Goal: Information Seeking & Learning: Learn about a topic

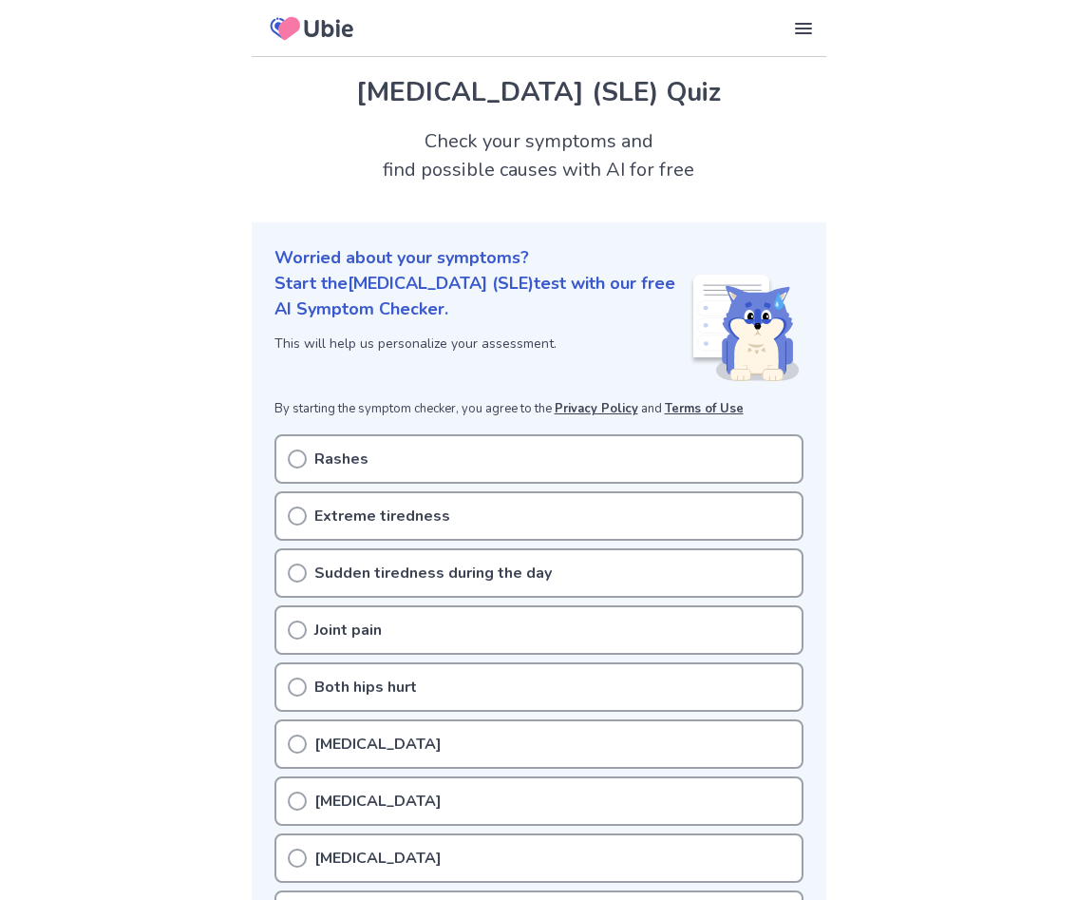
scroll to position [95, 0]
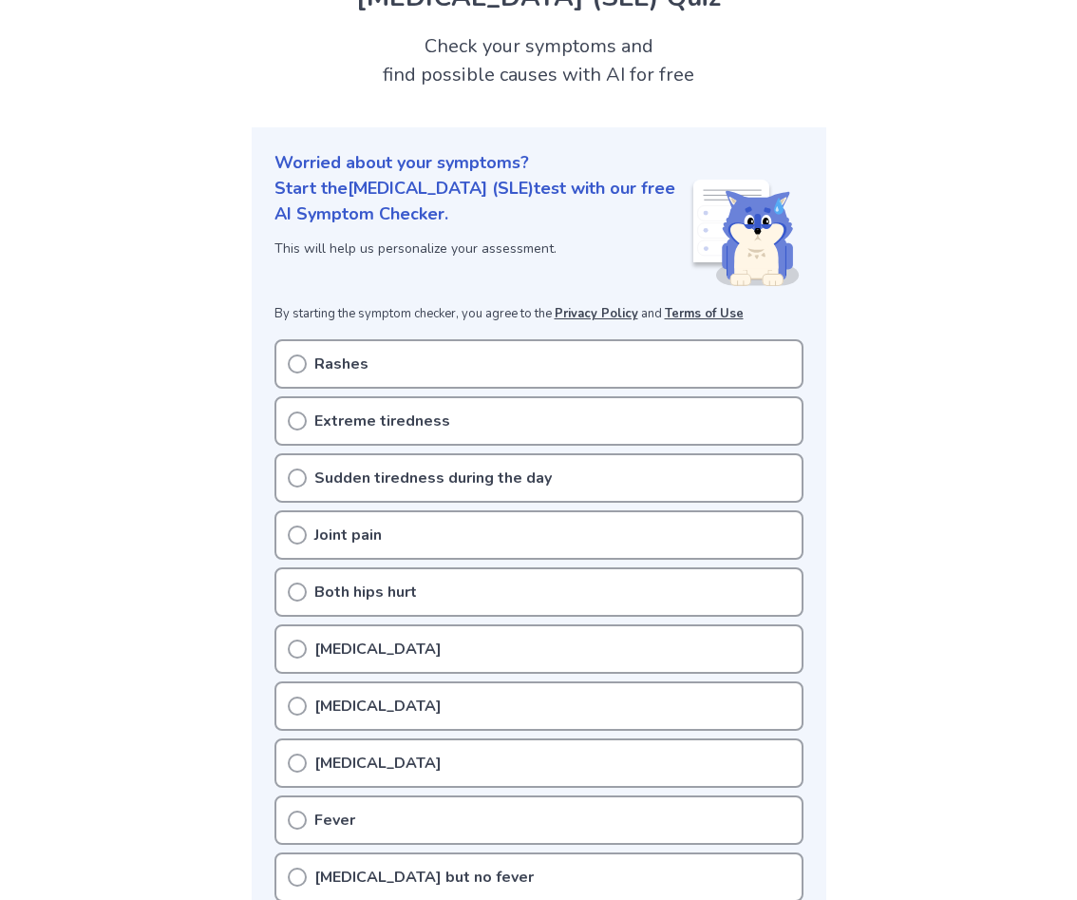
drag, startPoint x: 295, startPoint y: 360, endPoint x: 297, endPoint y: 391, distance: 31.4
click at [294, 360] on icon at bounding box center [297, 363] width 19 height 19
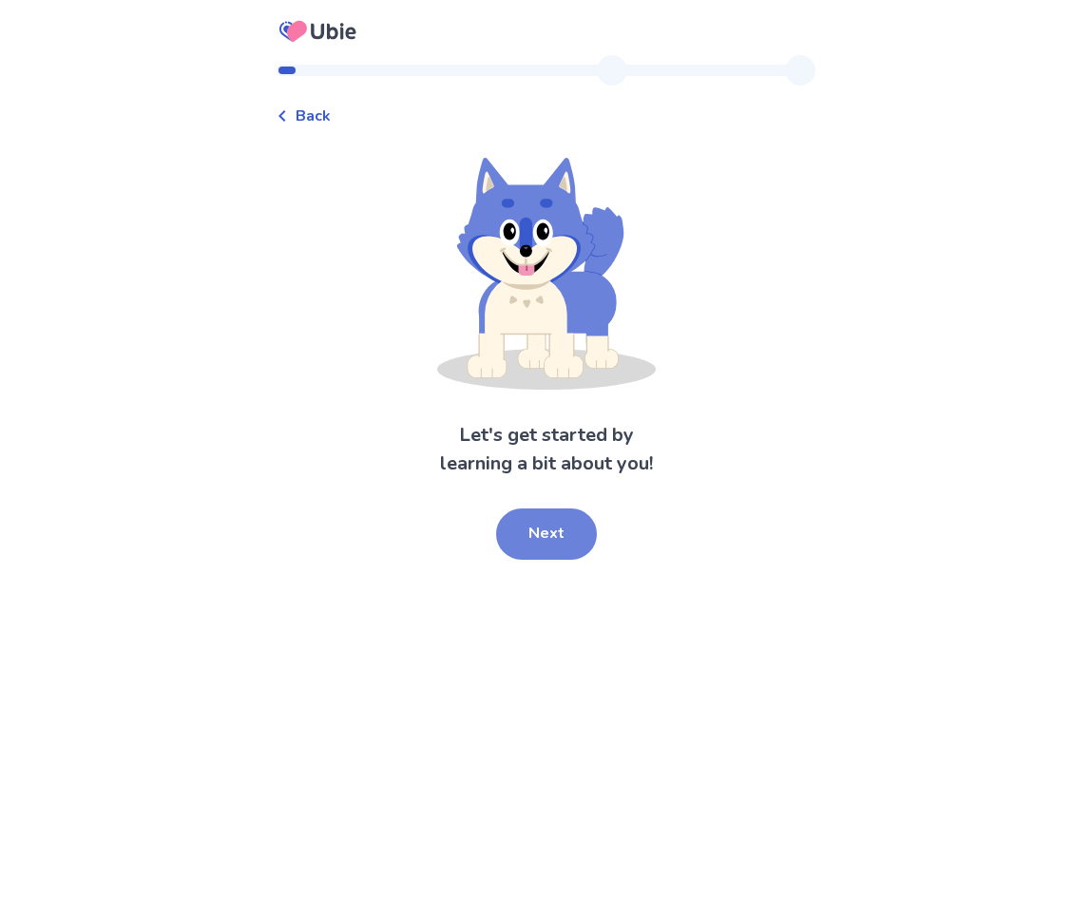
click at [537, 535] on button "Next" at bounding box center [546, 533] width 101 height 51
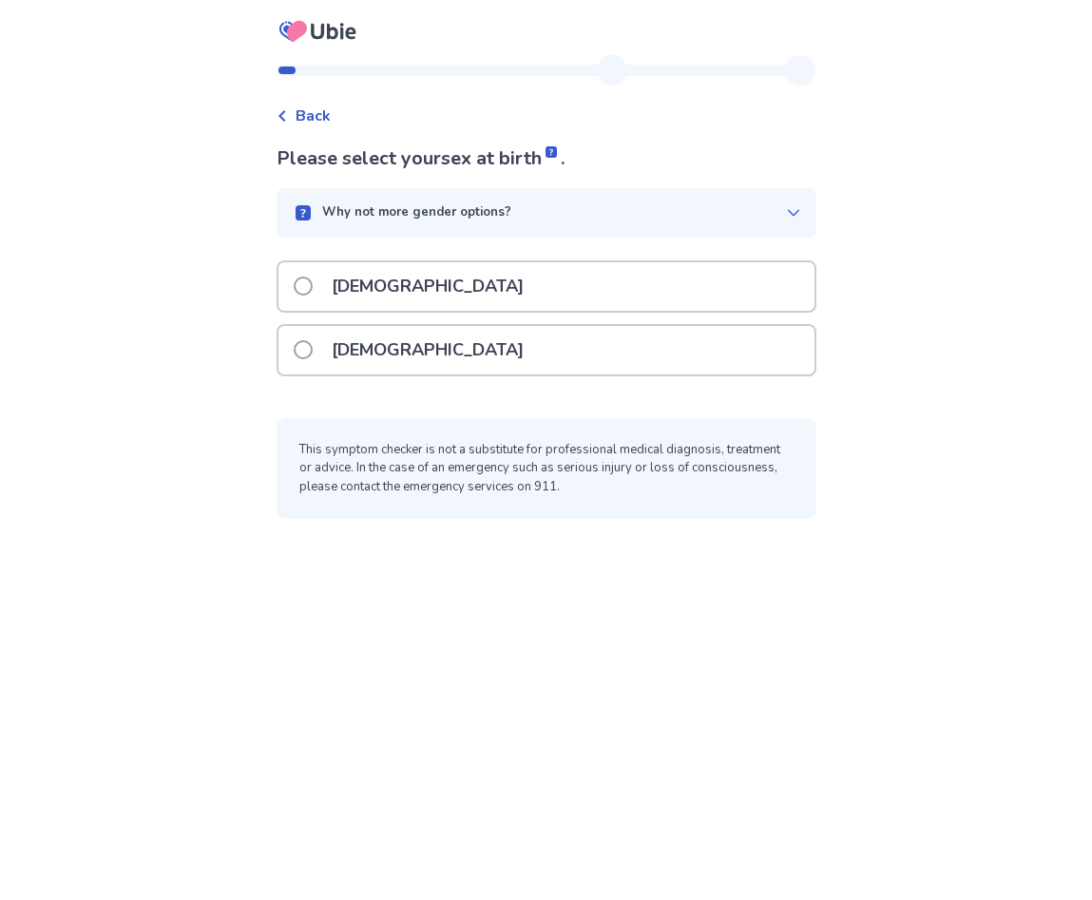
click at [445, 363] on div "[DEMOGRAPHIC_DATA]" at bounding box center [546, 350] width 536 height 48
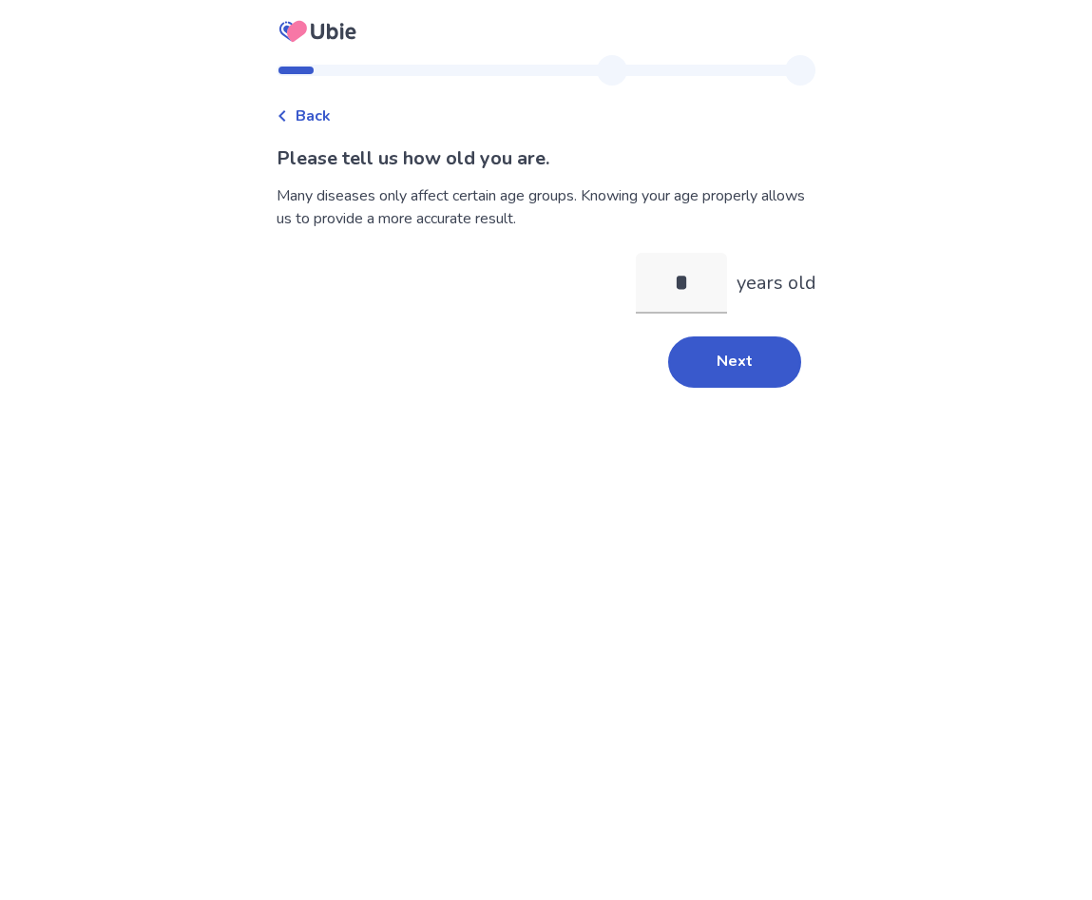
type input "**"
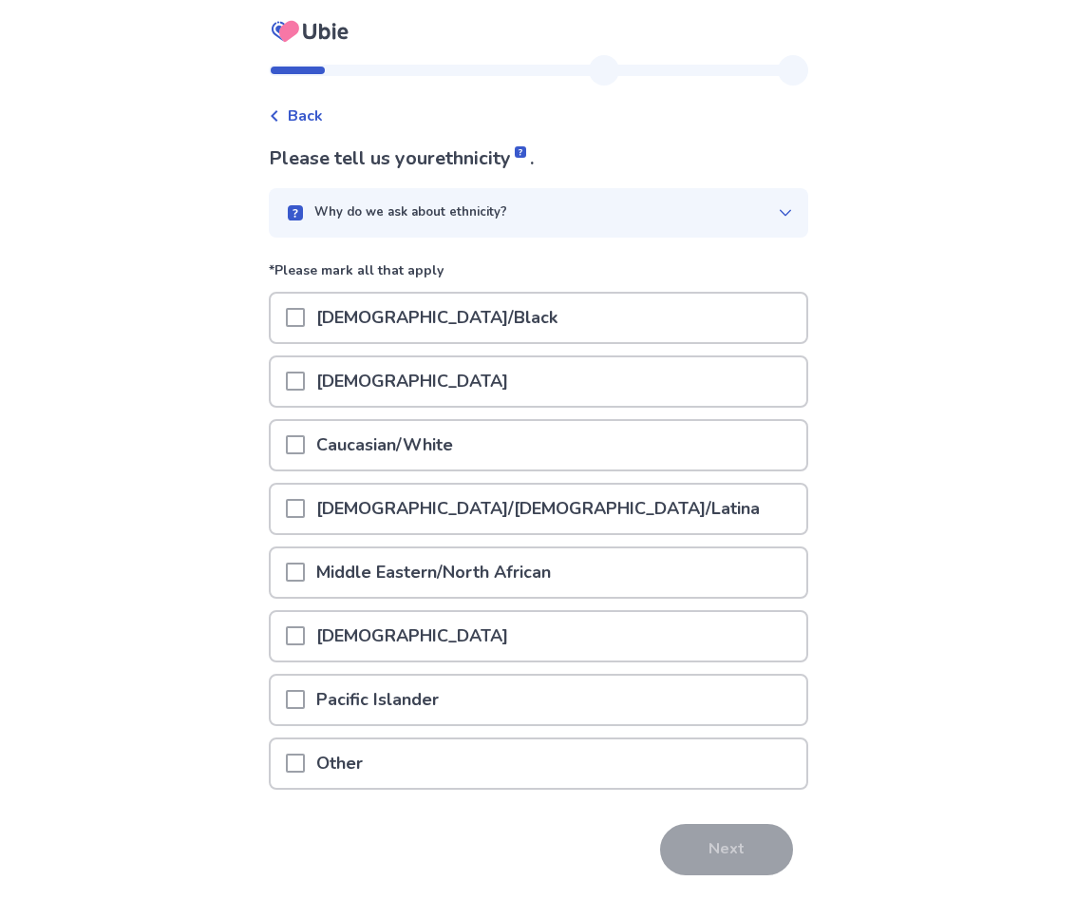
click at [371, 453] on p "Caucasian/White" at bounding box center [385, 445] width 160 height 48
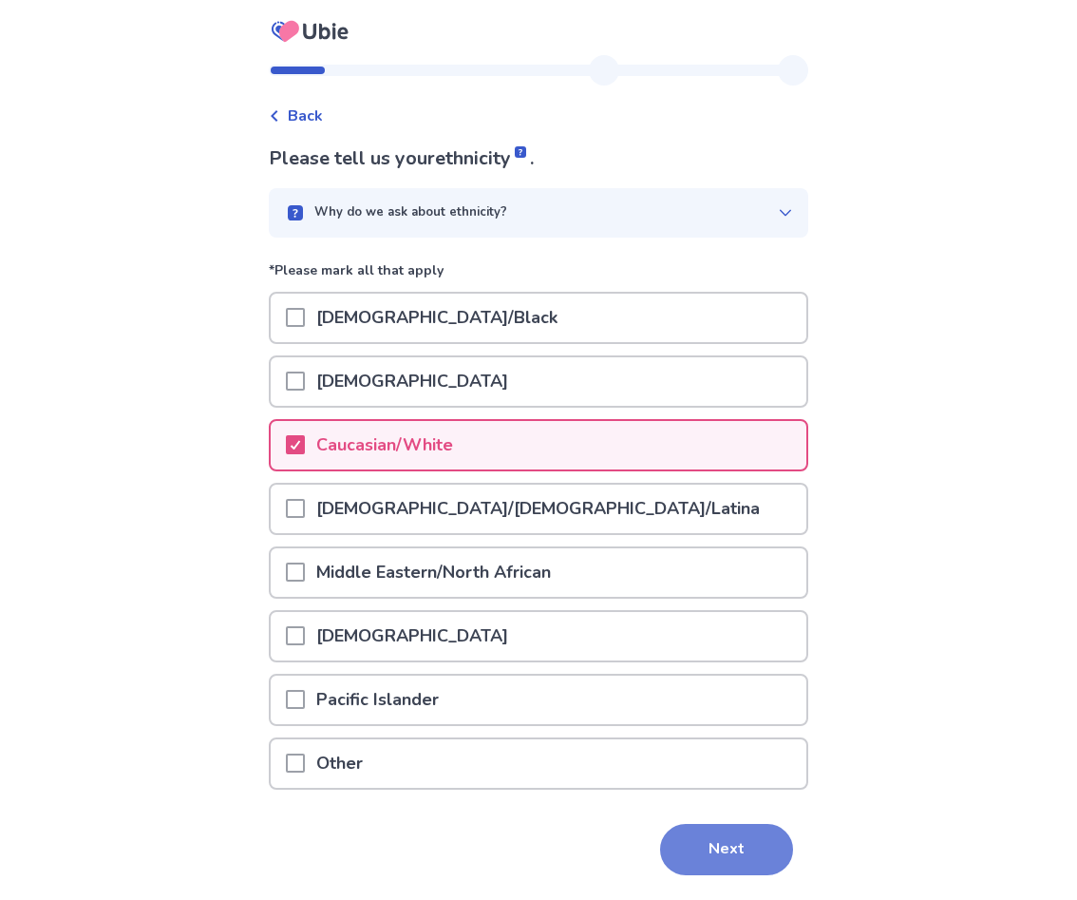
click at [680, 853] on button "Next" at bounding box center [726, 849] width 133 height 51
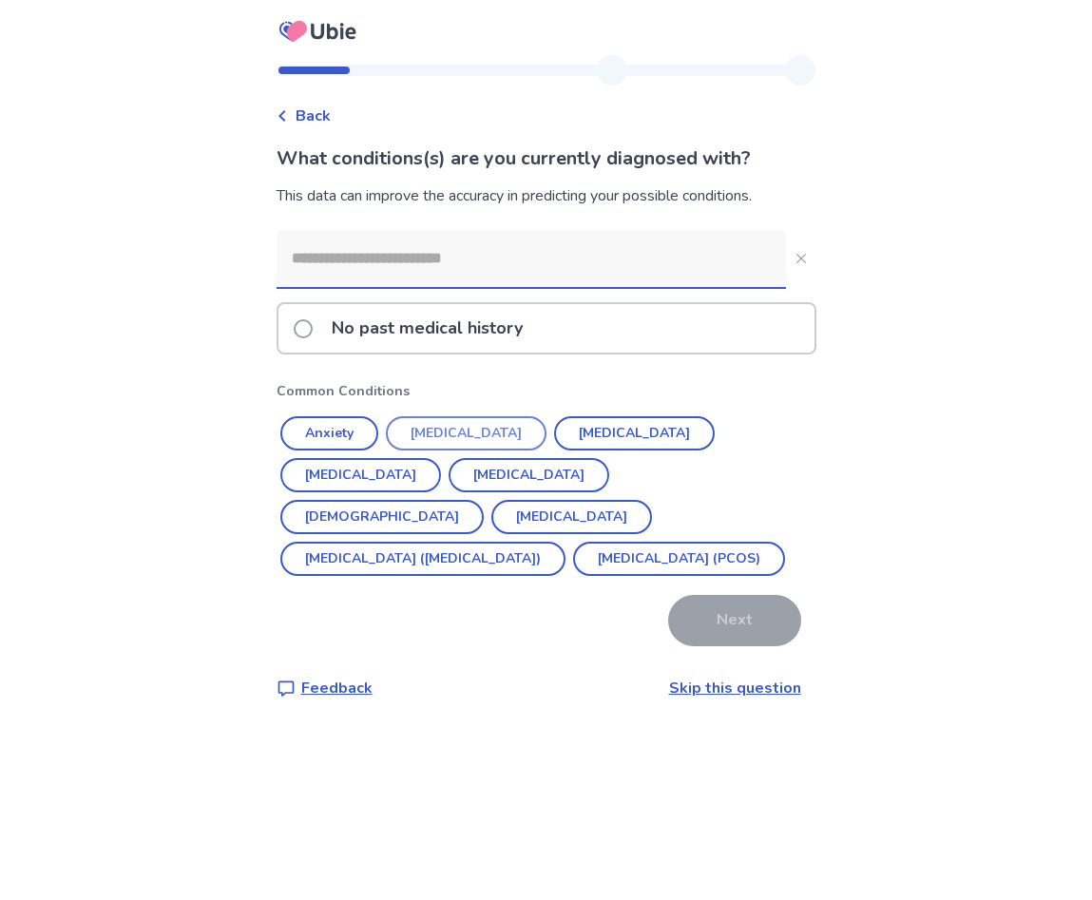
click at [497, 429] on button "[MEDICAL_DATA]" at bounding box center [466, 433] width 161 height 34
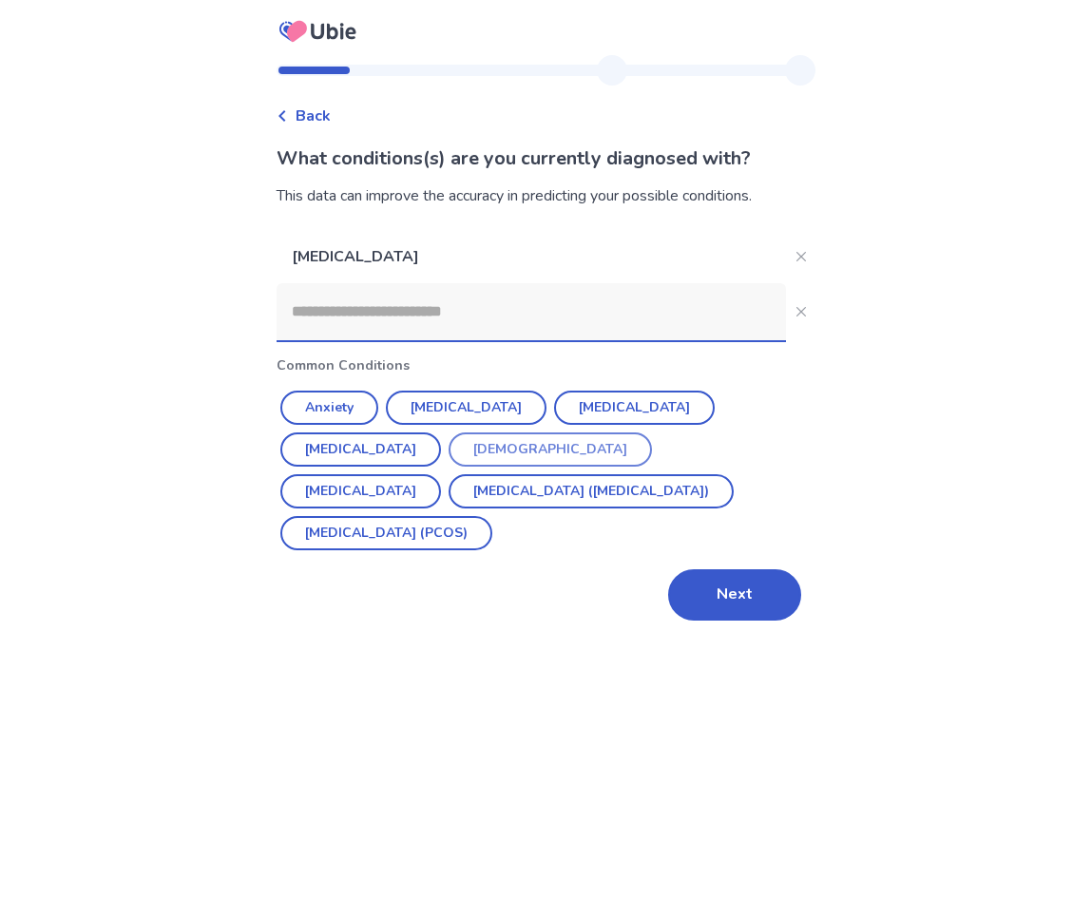
click at [448, 450] on button "[DEMOGRAPHIC_DATA]" at bounding box center [549, 449] width 203 height 34
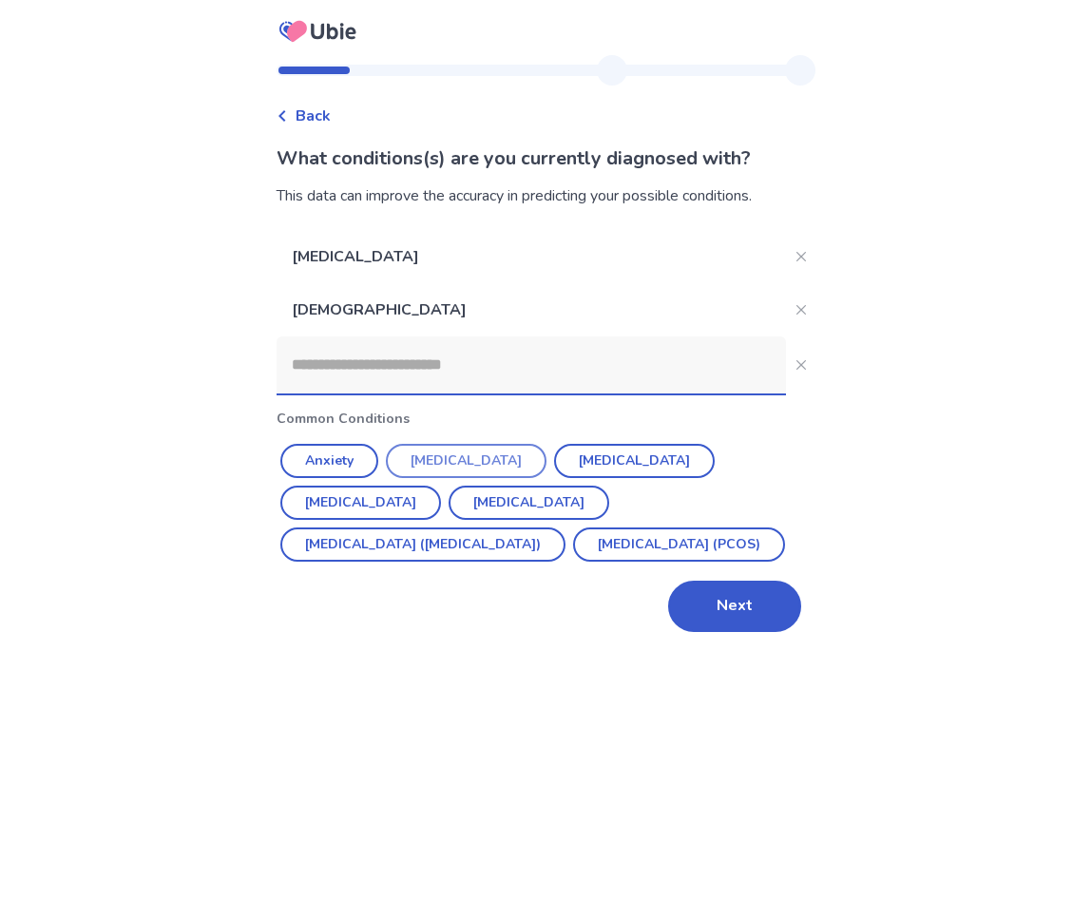
click at [453, 468] on button "[MEDICAL_DATA]" at bounding box center [466, 461] width 161 height 34
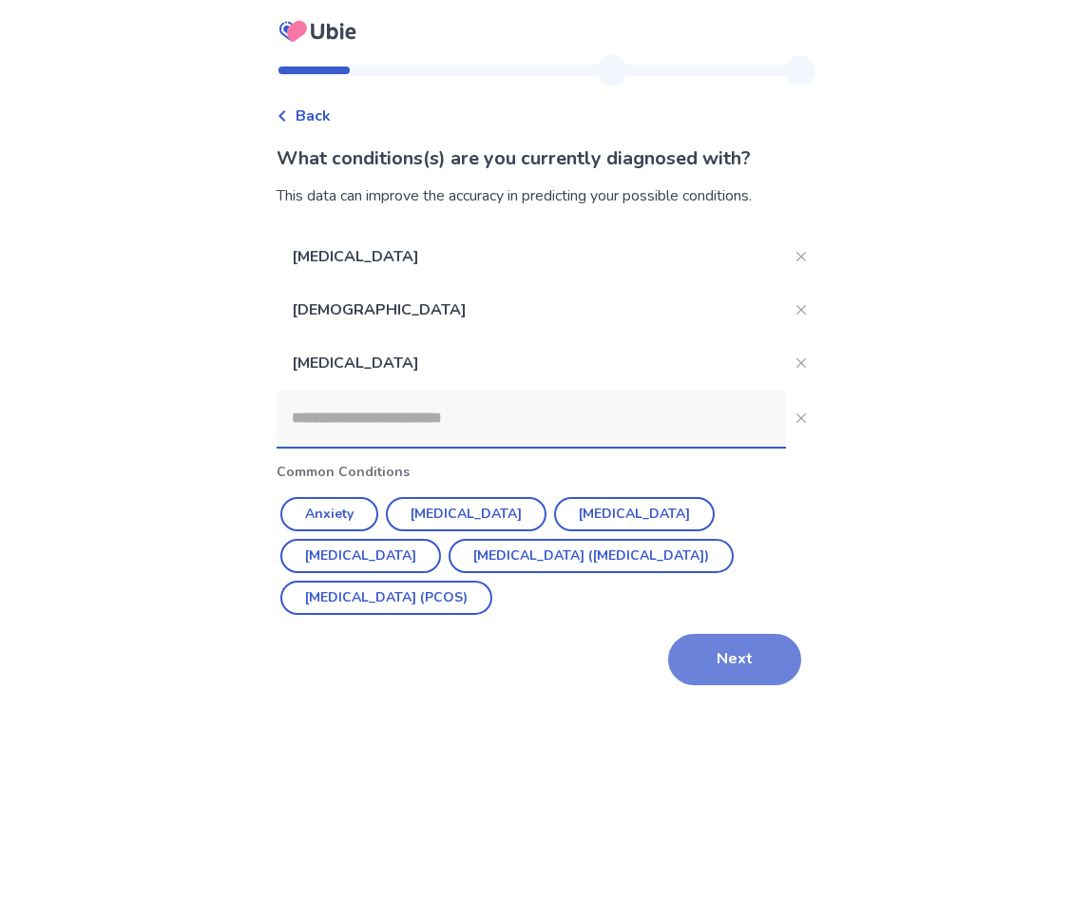
click at [727, 673] on button "Next" at bounding box center [734, 659] width 133 height 51
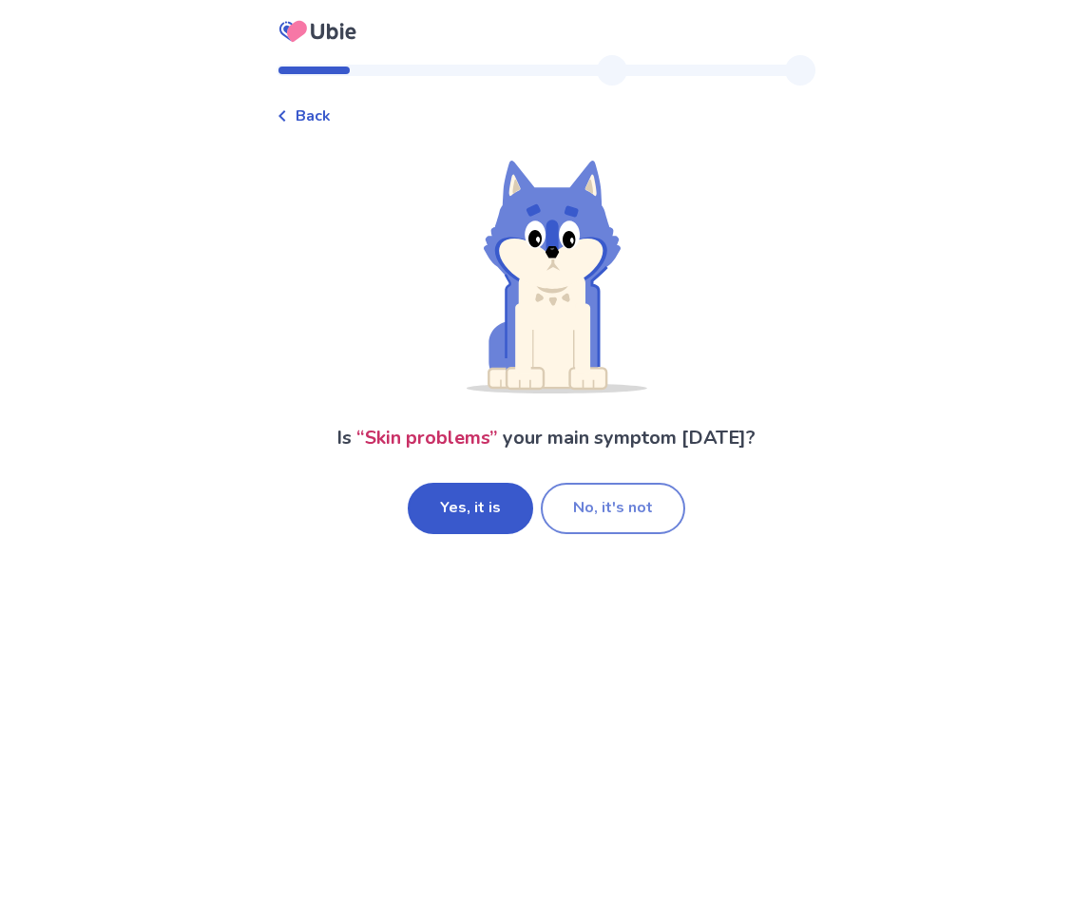
click at [600, 513] on button "No, it's not" at bounding box center [613, 508] width 144 height 51
